Goal: Information Seeking & Learning: Learn about a topic

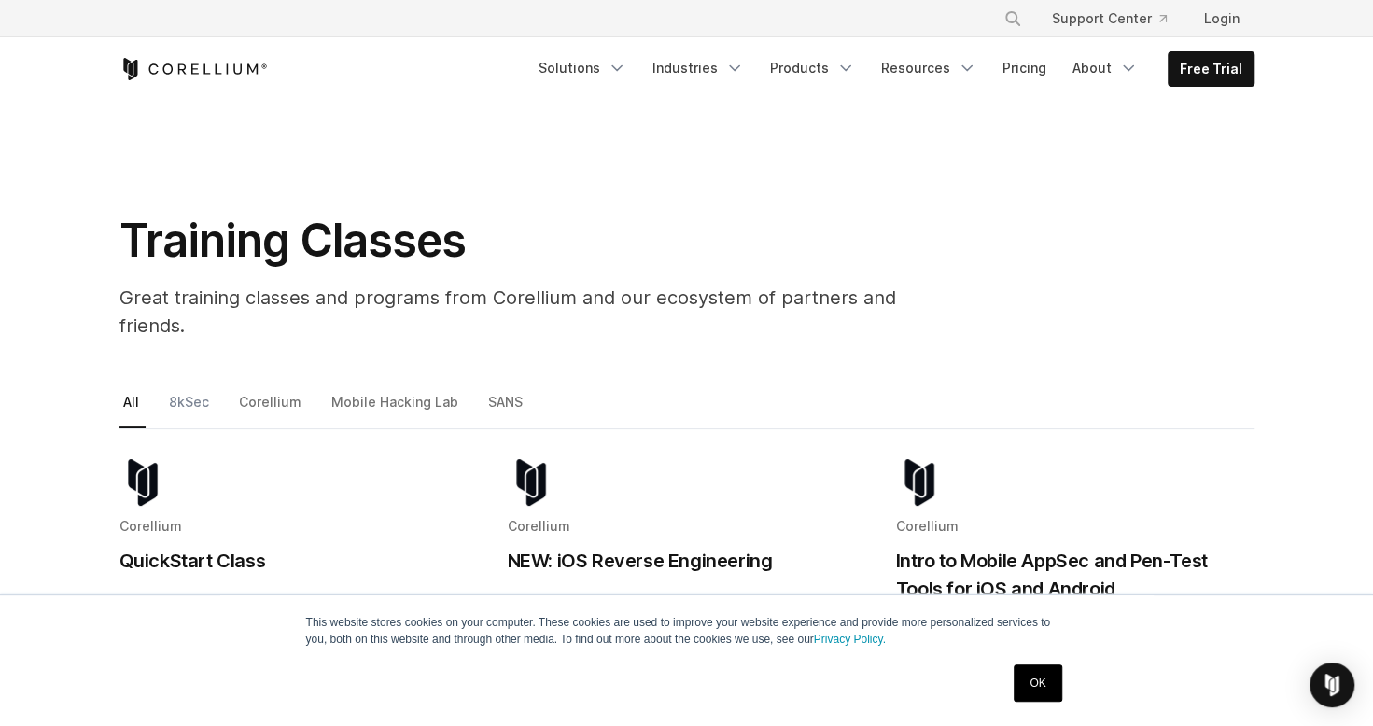
click at [187, 390] on link "8kSec" at bounding box center [190, 409] width 50 height 39
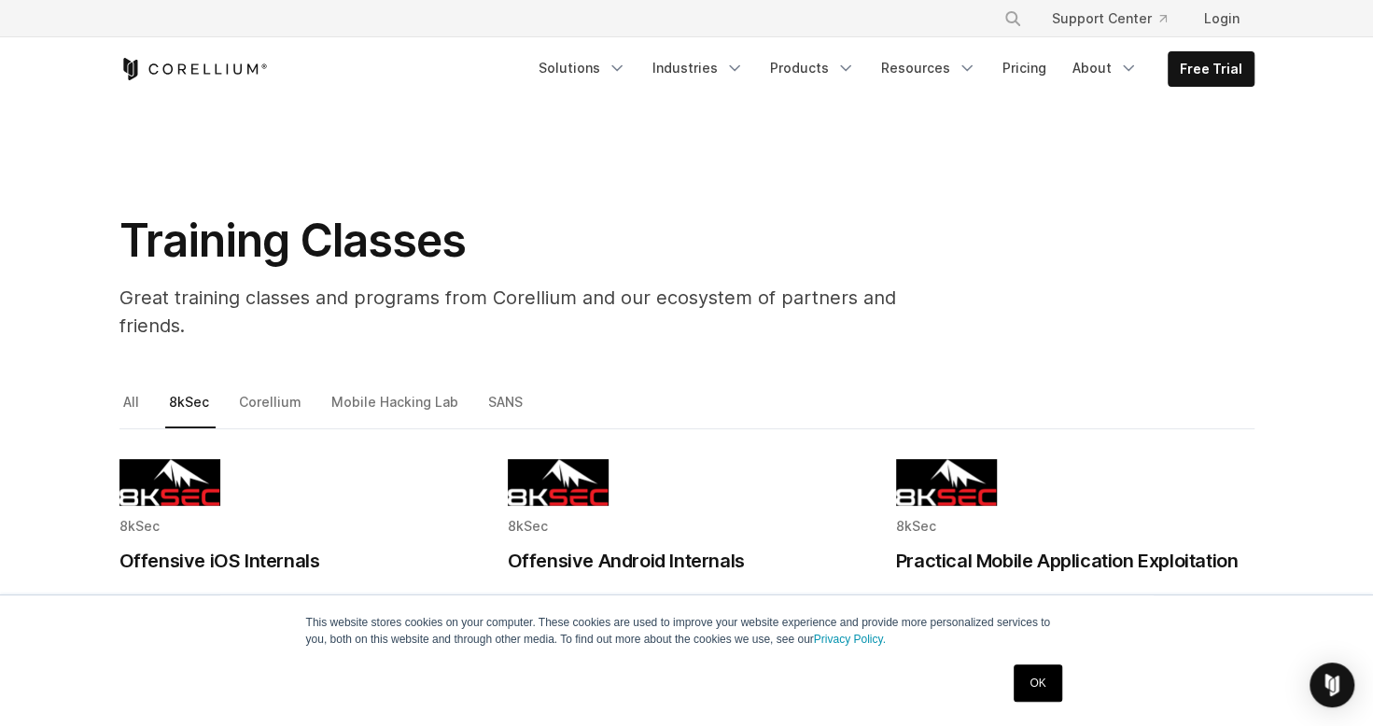
click at [1054, 676] on link "OK" at bounding box center [1037, 682] width 48 height 37
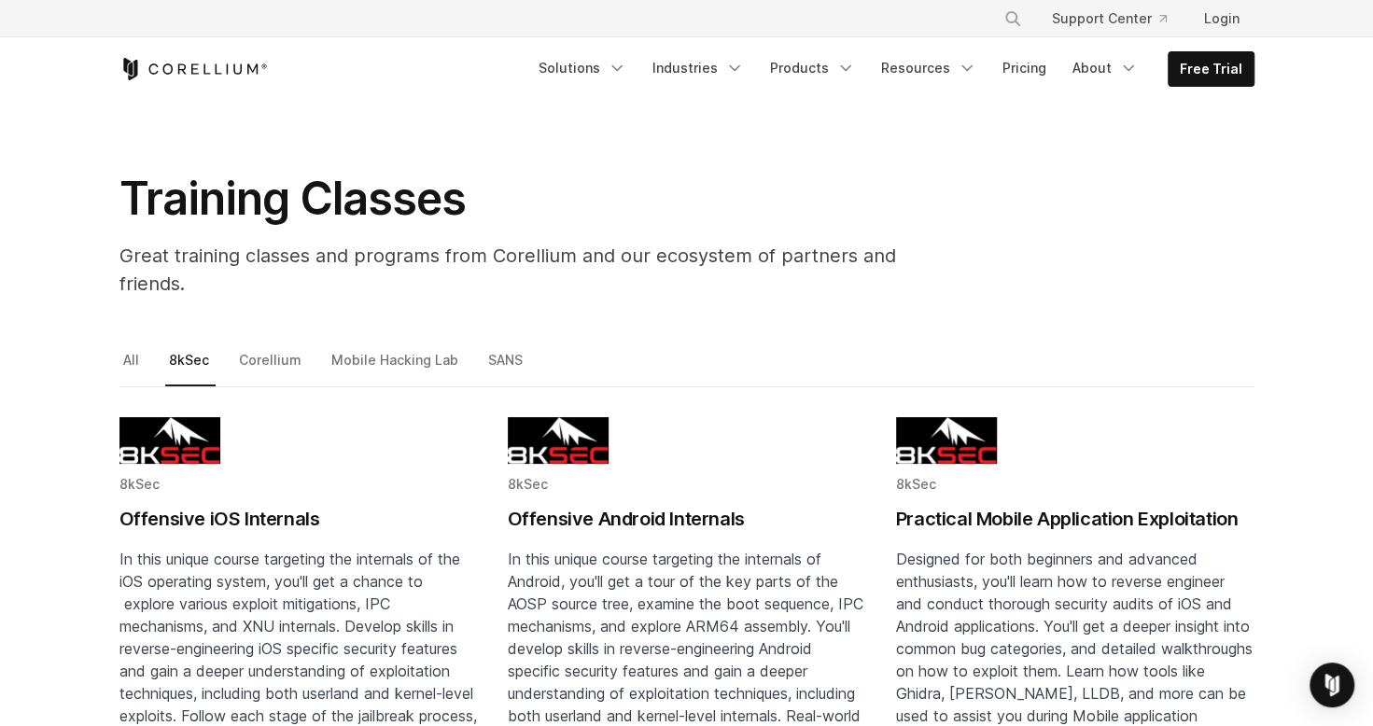
scroll to position [7, 0]
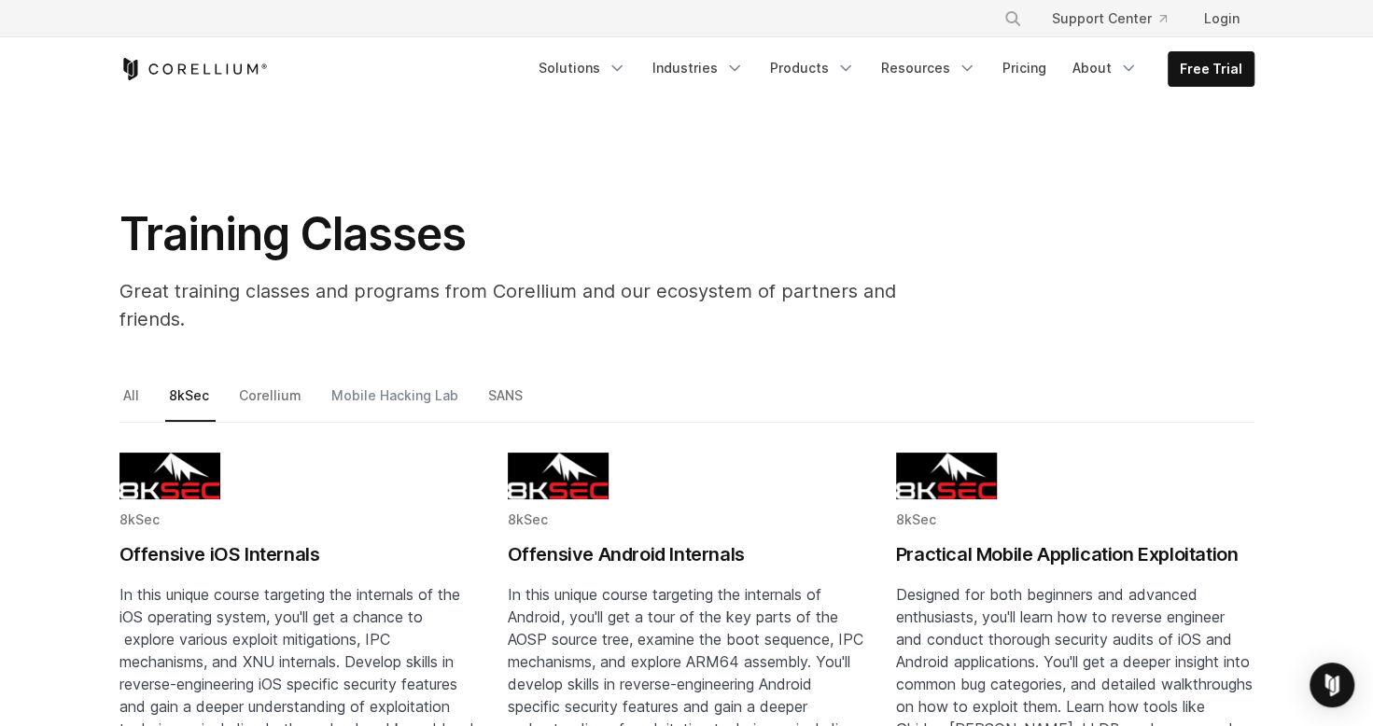
click at [367, 383] on link "Mobile Hacking Lab" at bounding box center [396, 402] width 137 height 39
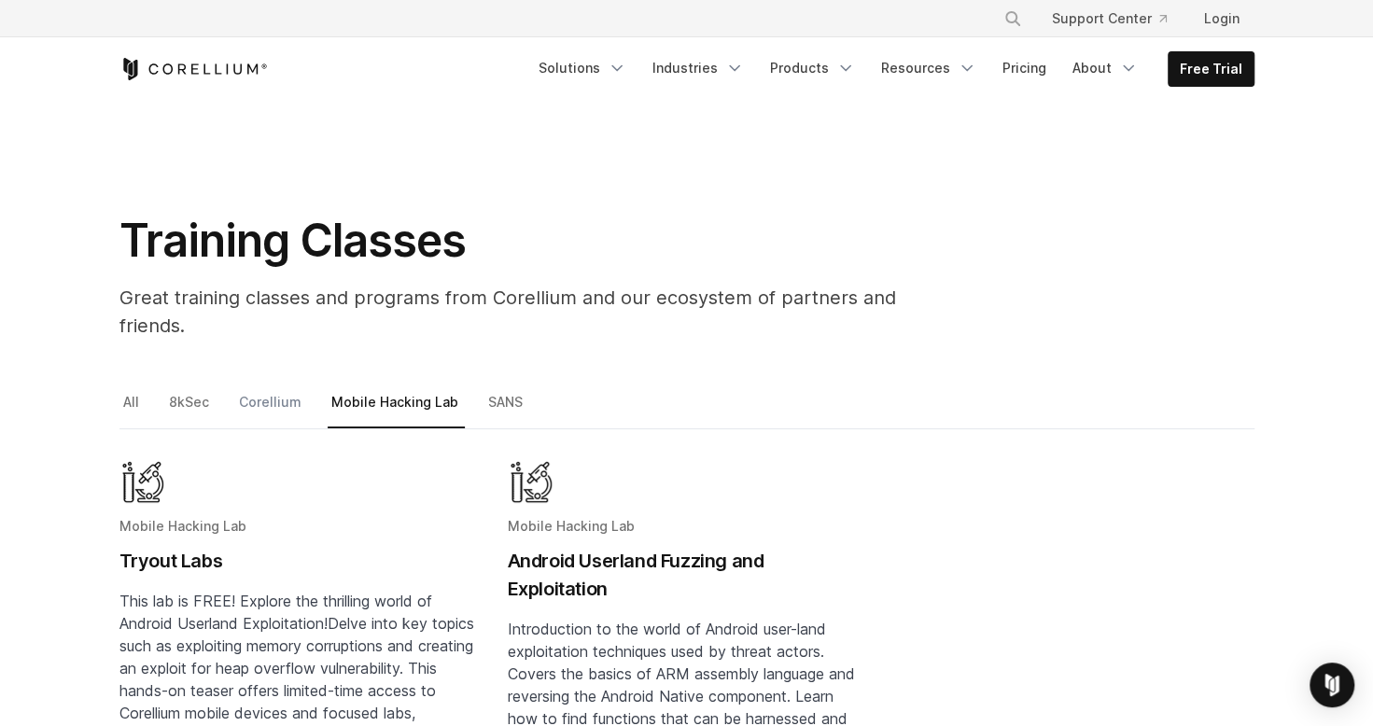
click at [277, 390] on link "Corellium" at bounding box center [271, 409] width 73 height 39
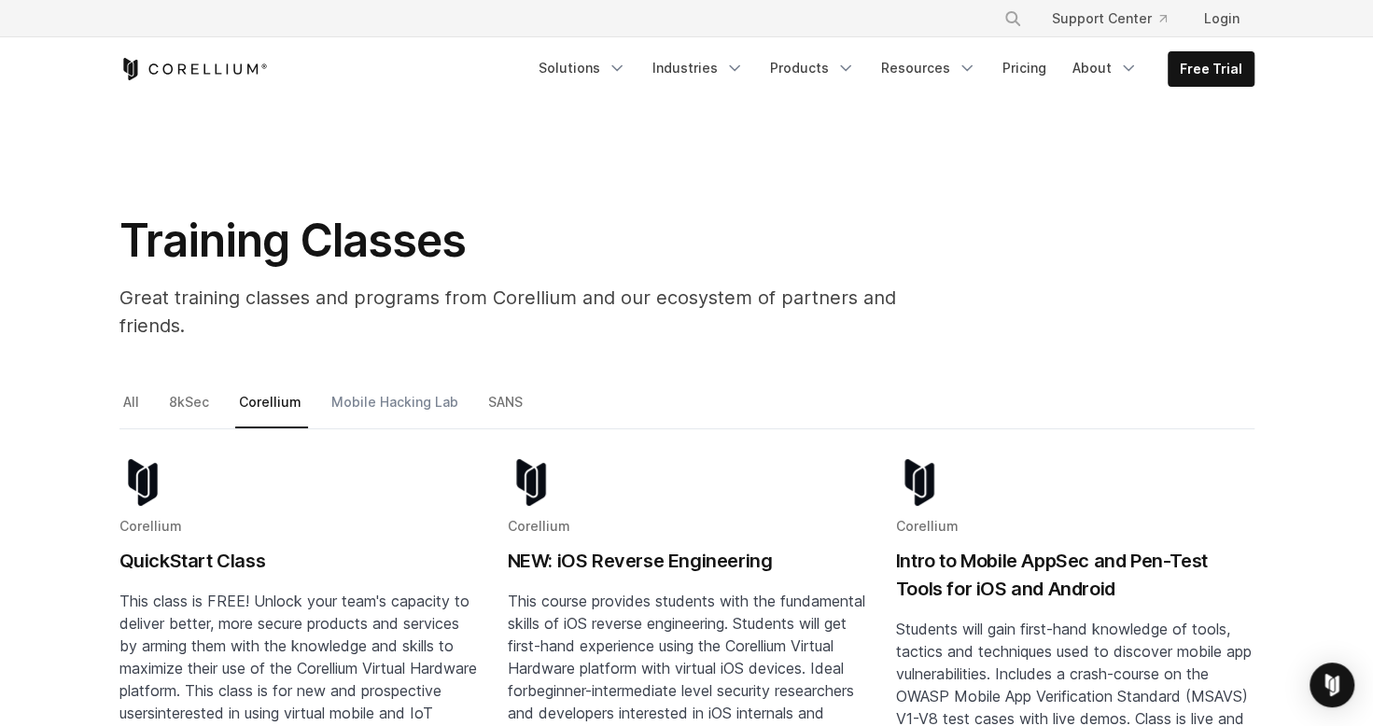
click at [385, 390] on link "Mobile Hacking Lab" at bounding box center [396, 409] width 137 height 39
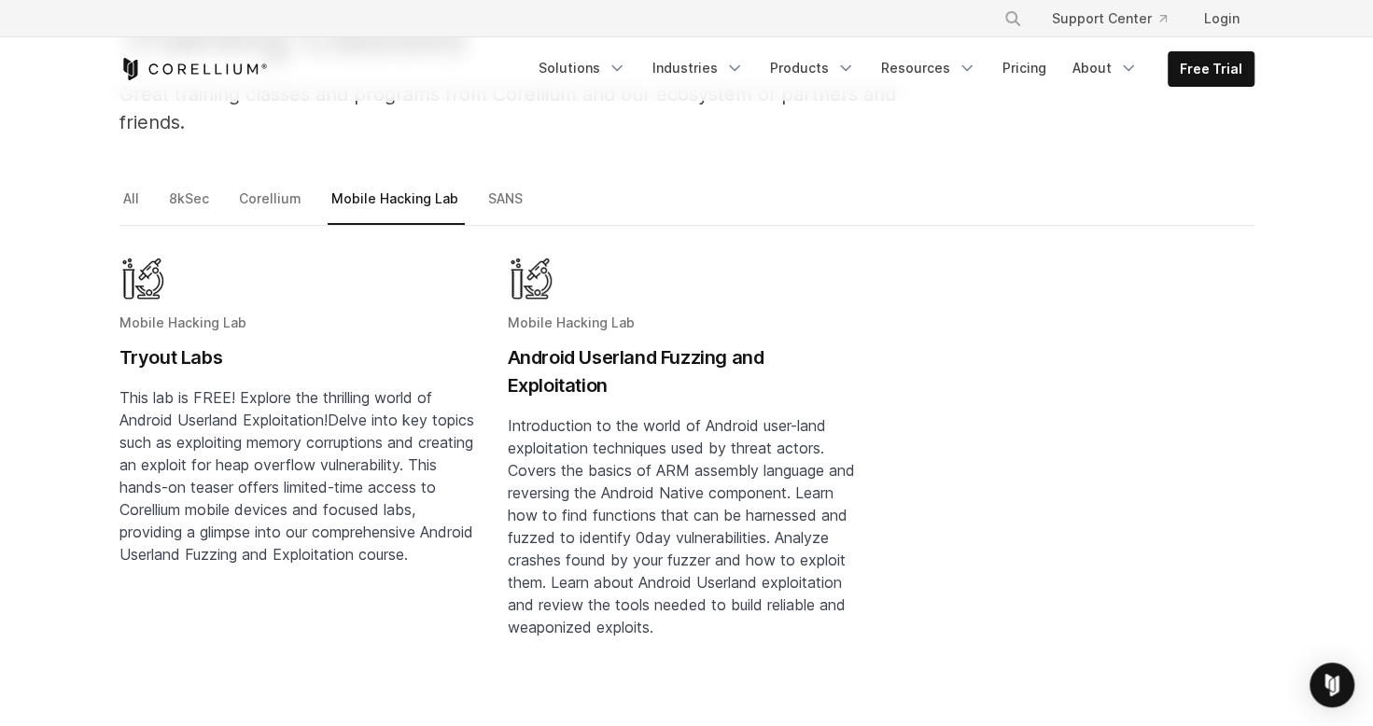
scroll to position [211, 0]
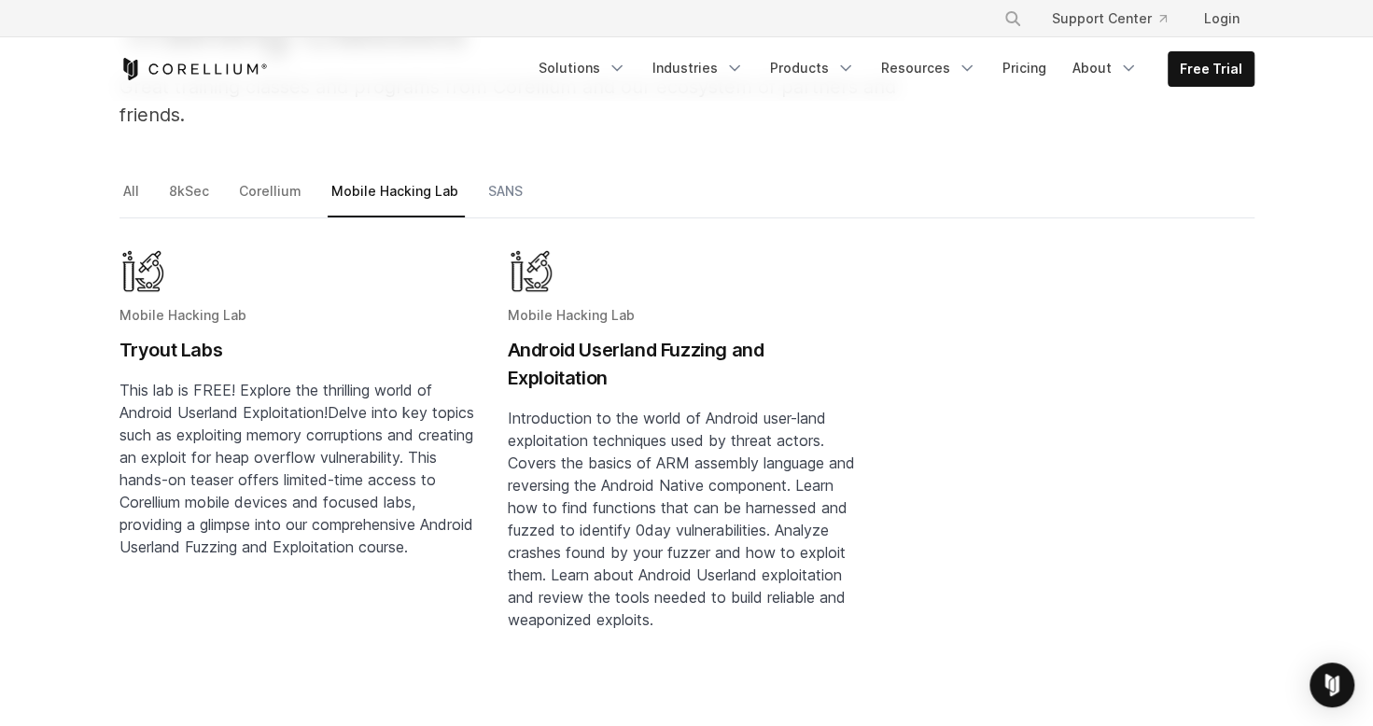
click at [484, 179] on link "SANS" at bounding box center [506, 198] width 45 height 39
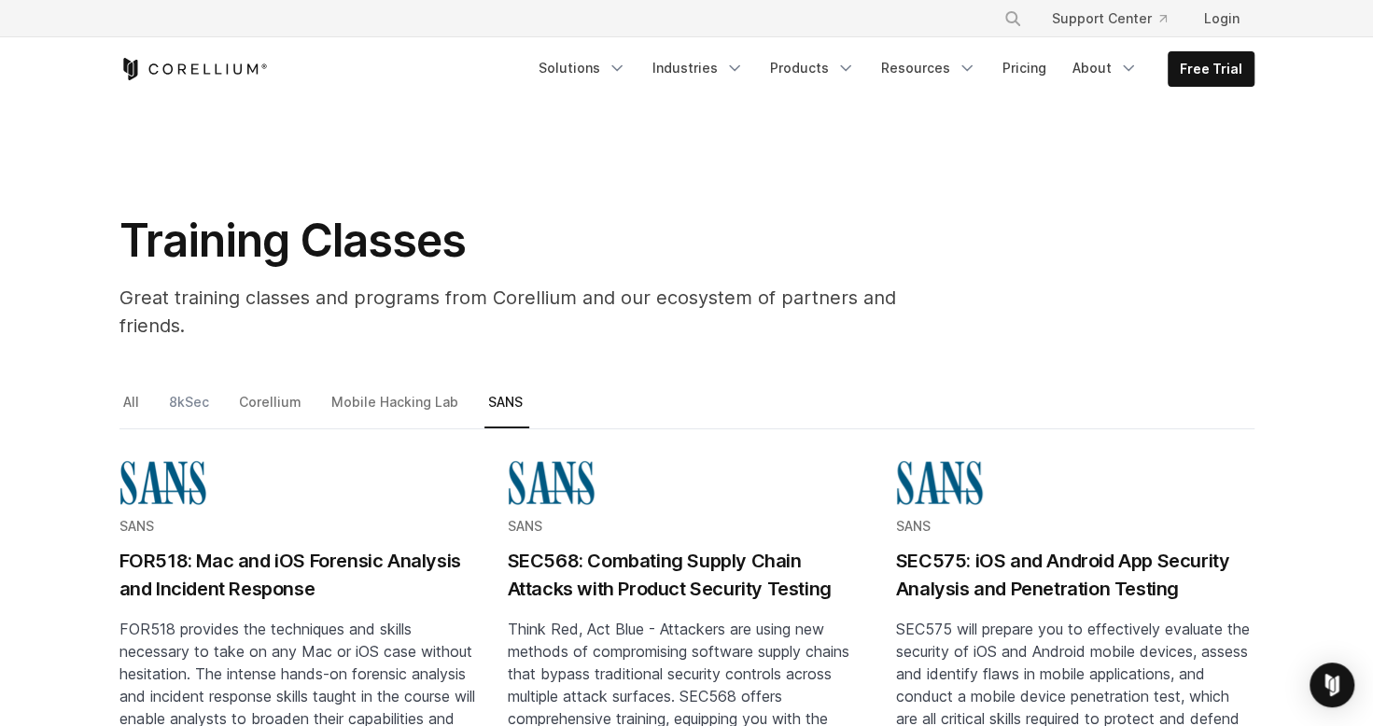
click at [207, 390] on link "8kSec" at bounding box center [190, 409] width 50 height 39
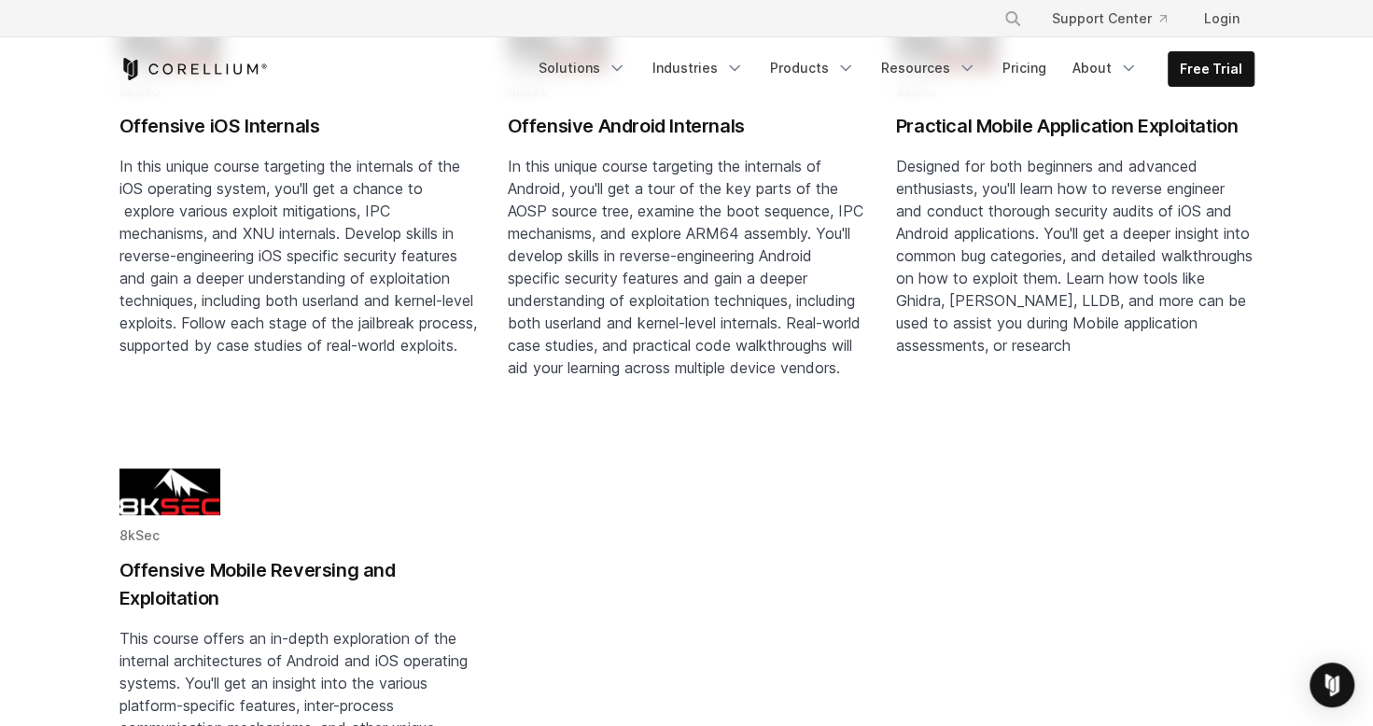
scroll to position [70, 0]
